Goal: Information Seeking & Learning: Learn about a topic

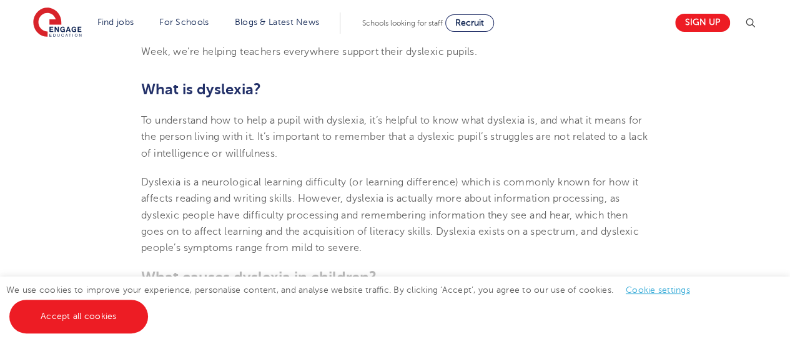
scroll to position [527, 0]
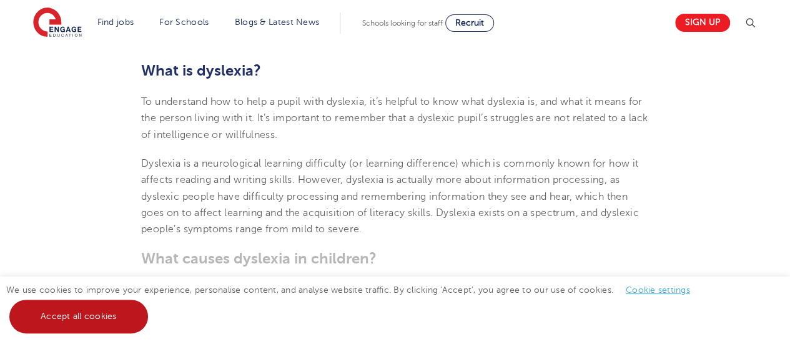
click at [72, 314] on link "Accept all cookies" at bounding box center [78, 317] width 139 height 34
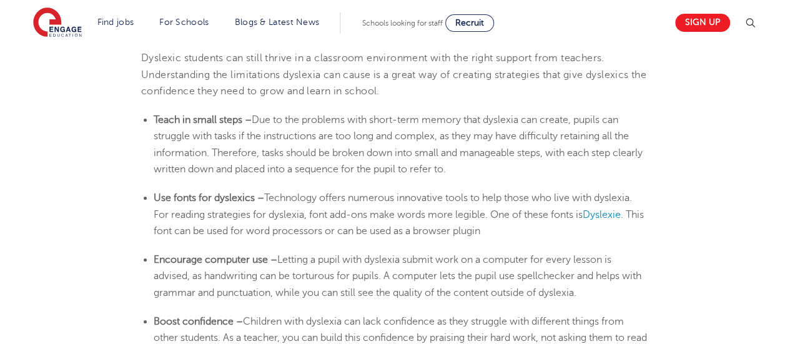
scroll to position [2085, 0]
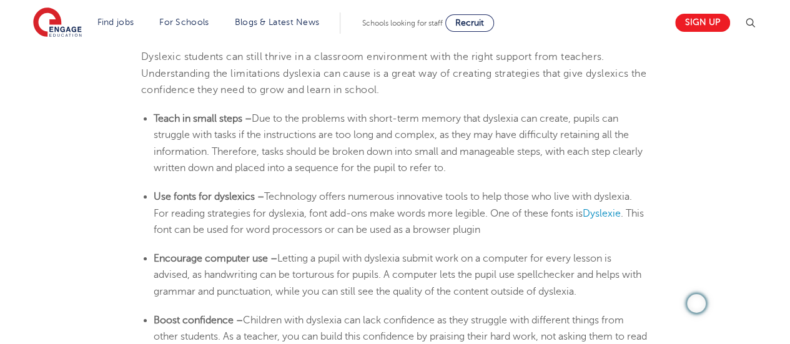
click at [556, 172] on li "Teach in small steps – Due to the problems with short-term memory that [MEDICAL…" at bounding box center [401, 144] width 495 height 66
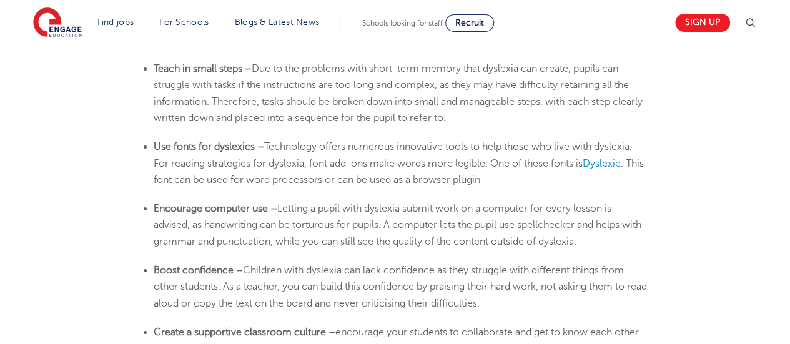
scroll to position [2144, 0]
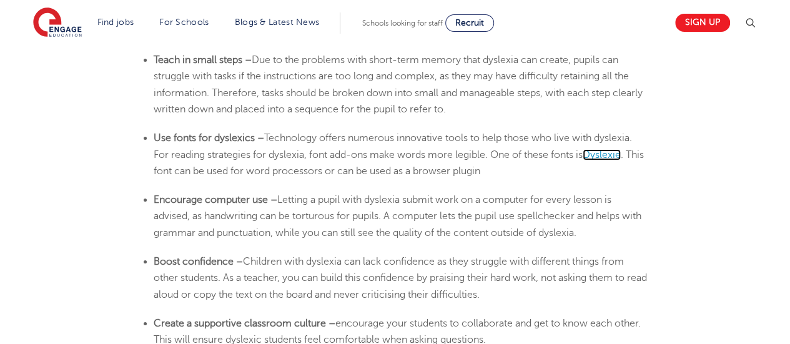
click at [610, 154] on span "Dyslexie" at bounding box center [602, 154] width 38 height 11
